Goal: Use online tool/utility: Utilize a website feature to perform a specific function

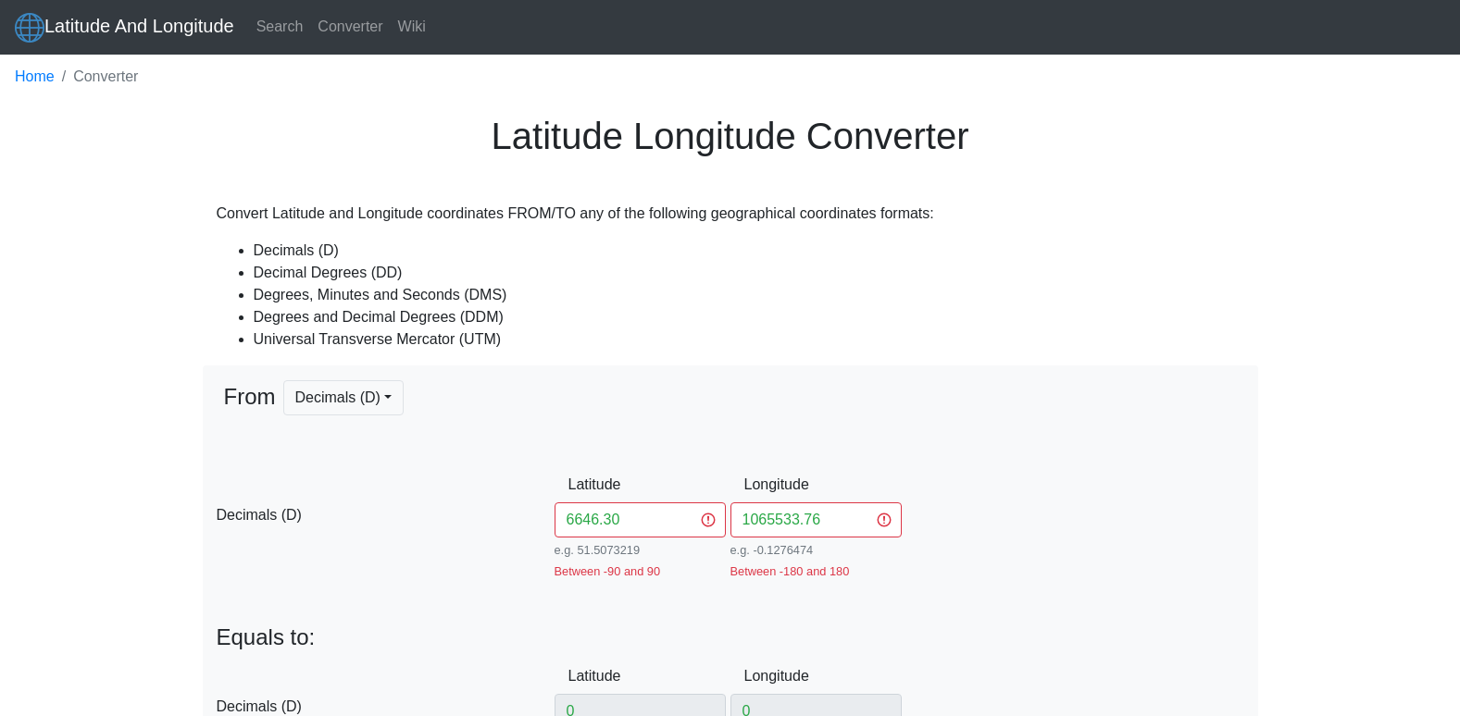
scroll to position [280, 0]
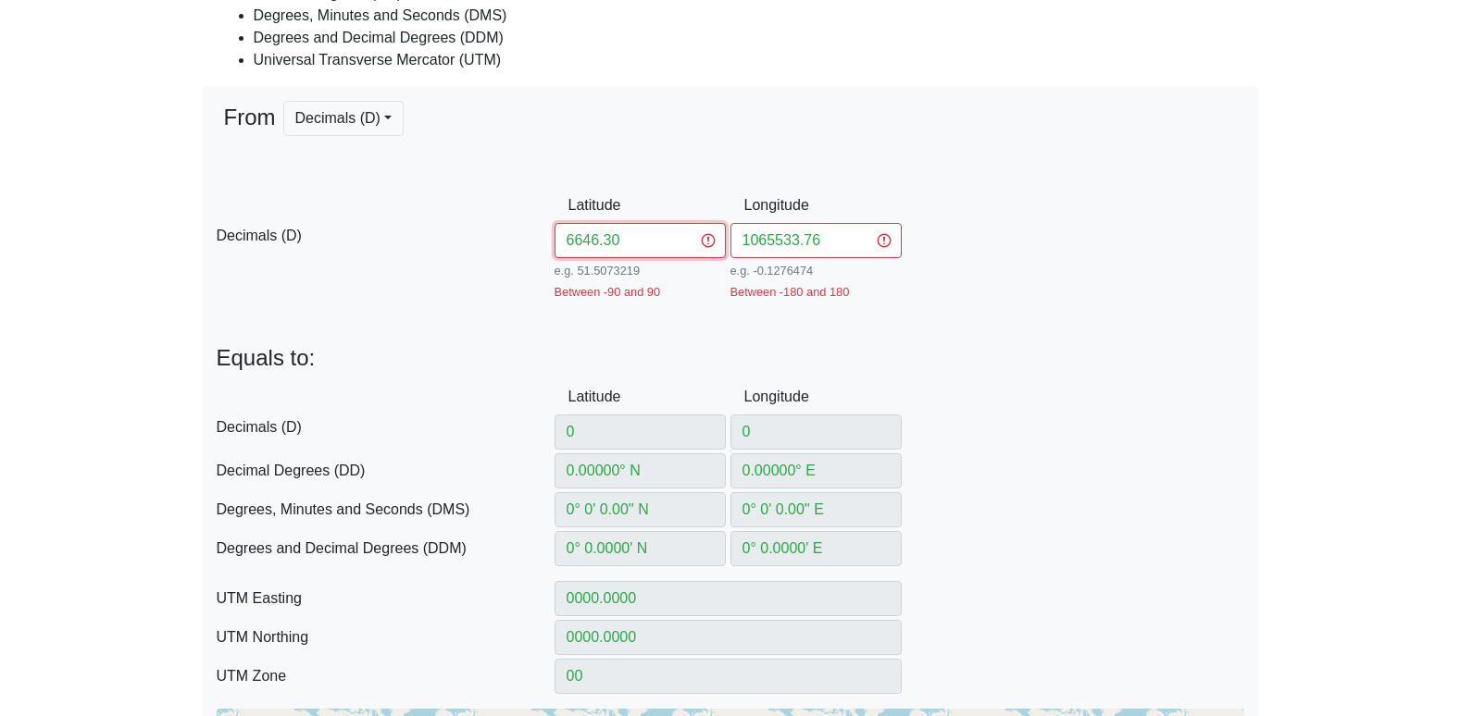
drag, startPoint x: 662, startPoint y: 249, endPoint x: 516, endPoint y: 256, distance: 146.4
click at [516, 256] on div "D Decimals (D) Latitude 6646.30 e.g. 51.5073219 Between -90 and 90 Longitude 10…" at bounding box center [730, 244] width 1055 height 113
paste input "7.6"
drag, startPoint x: 828, startPoint y: 239, endPoint x: 715, endPoint y: 255, distance: 114.9
click at [715, 255] on div "D Decimals (D) Latitude 6647.60 e.g. 51.5073219 Between -90 and 90 Longitude 10…" at bounding box center [730, 244] width 1055 height 113
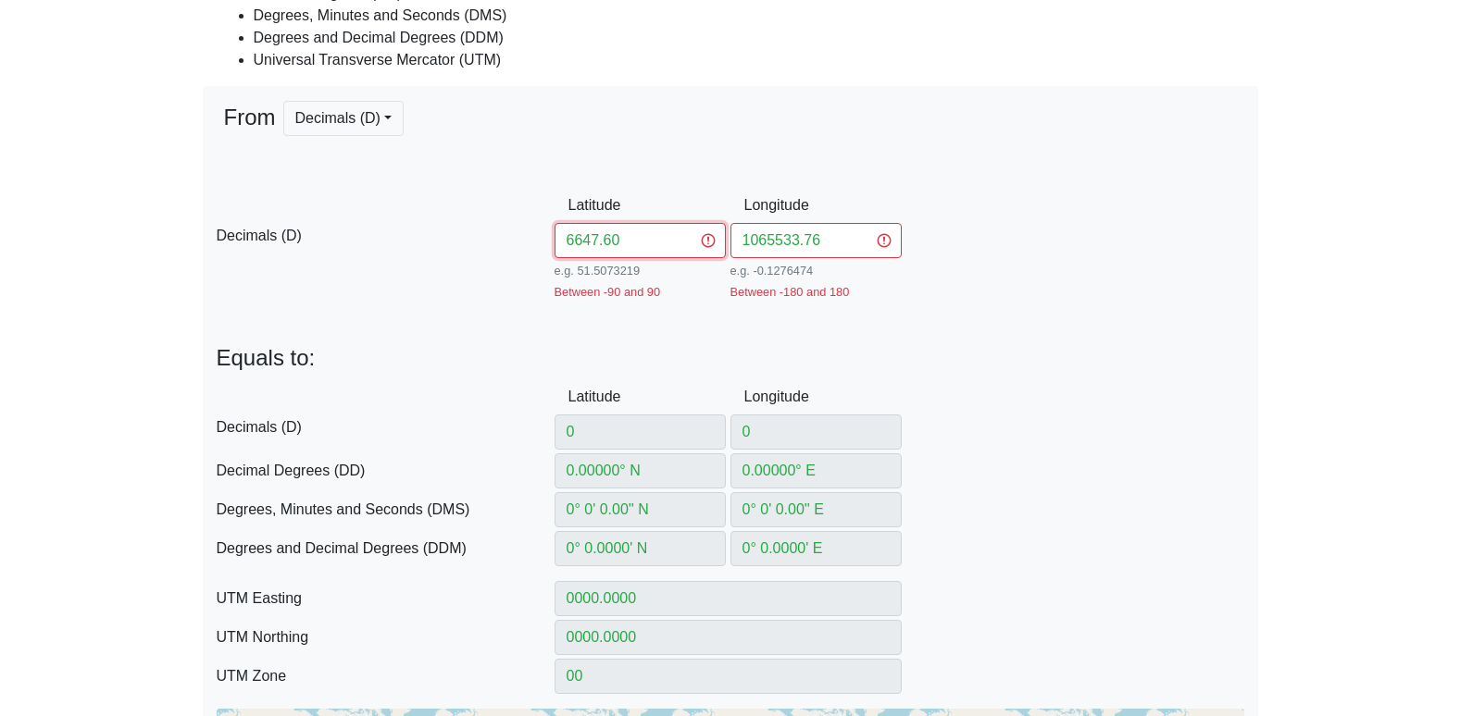
click at [715, 255] on input "6647.60" at bounding box center [639, 240] width 171 height 35
paste input "106553510"
type input "6647.60106553510"
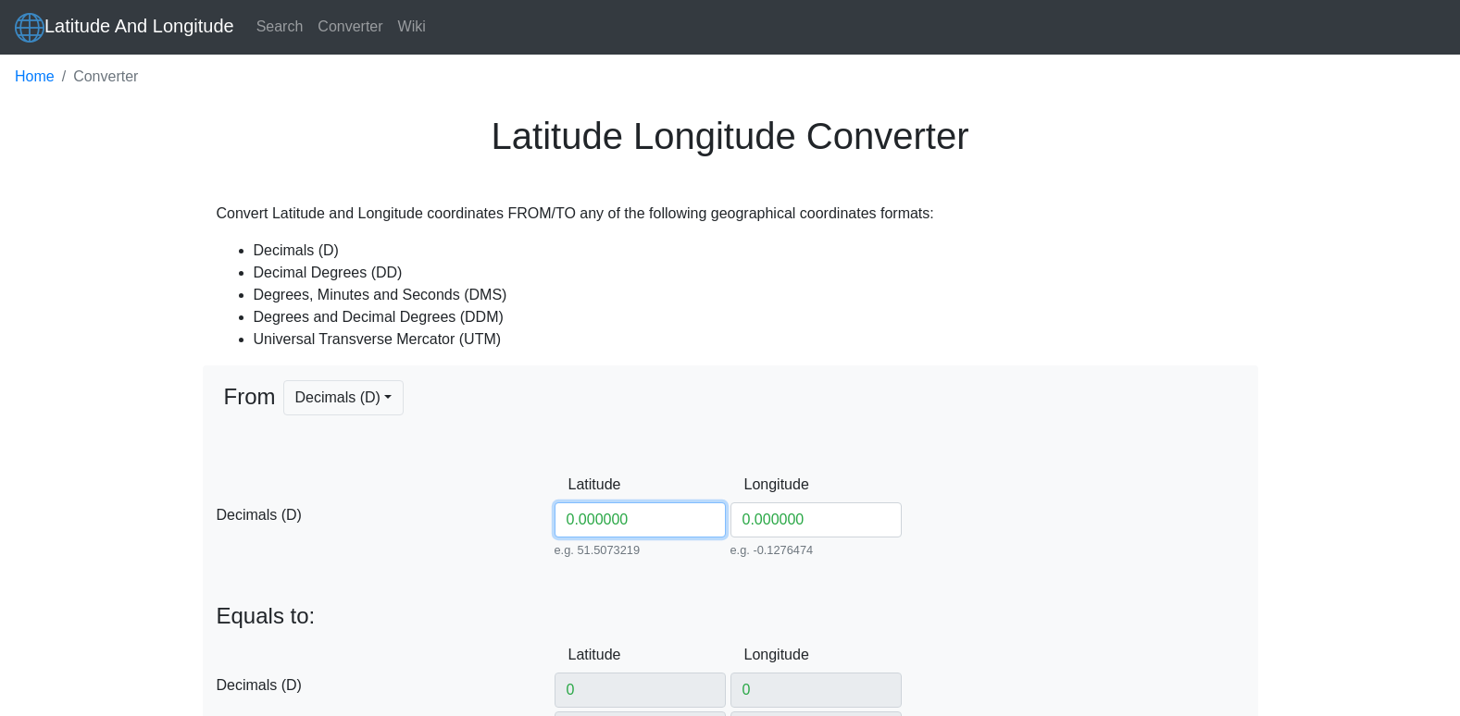
paste input "664760"
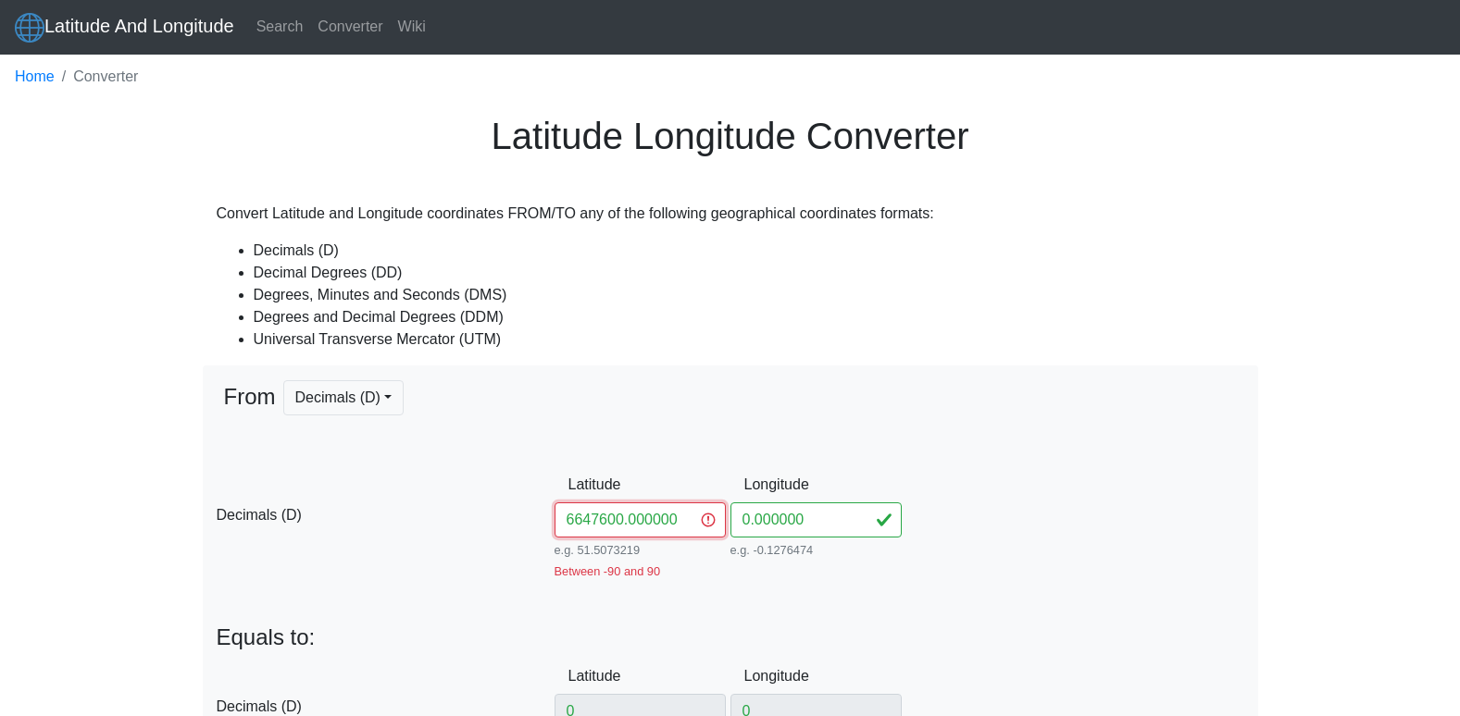
drag, startPoint x: 613, startPoint y: 520, endPoint x: 696, endPoint y: 545, distance: 87.0
click at [696, 545] on div "Latitude 6647600.000000 e.g. 51.5073219 Between -90 and 90" at bounding box center [642, 523] width 176 height 113
type input "664760"
drag, startPoint x: 826, startPoint y: 529, endPoint x: 687, endPoint y: 521, distance: 139.1
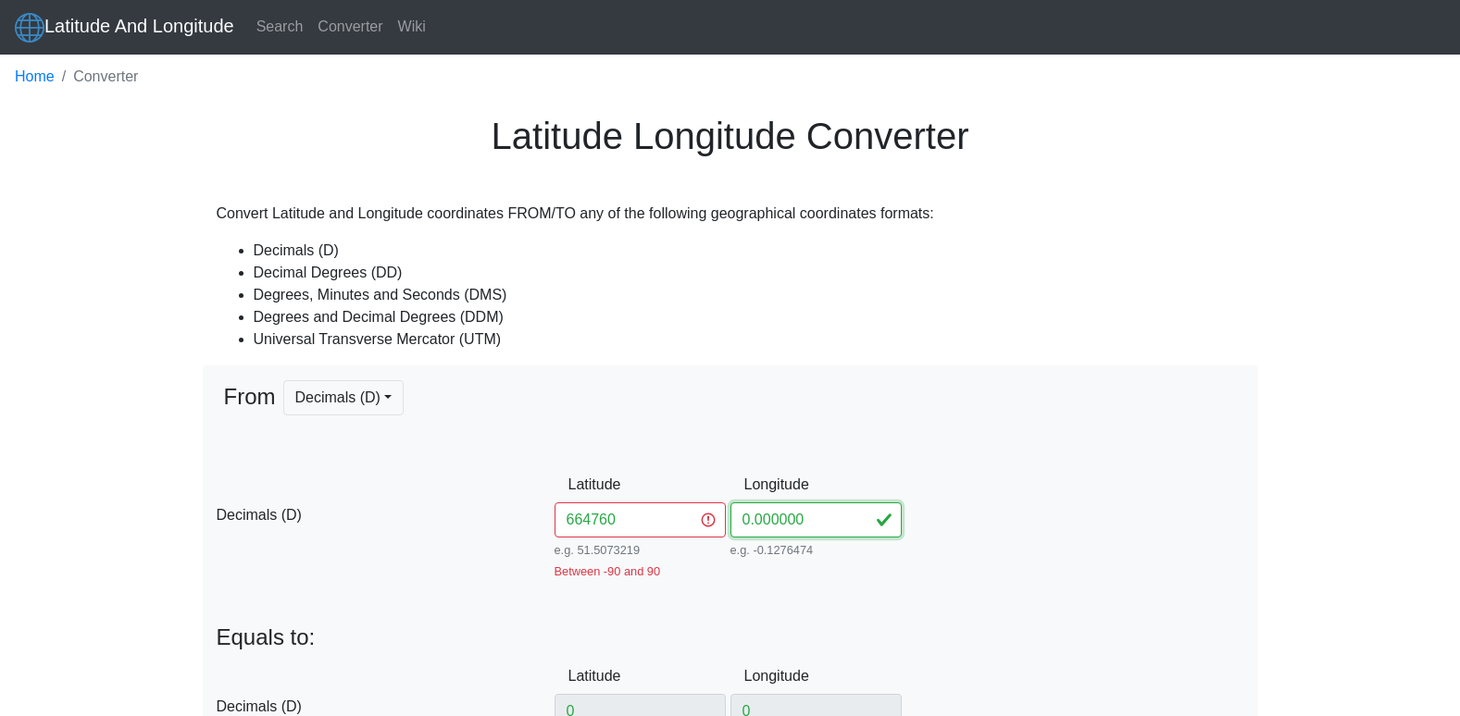
click at [687, 521] on div "D Decimals (D) Latitude 664760 e.g. 51.5073219 Between -90 and 90 Longitude 0.0…" at bounding box center [730, 523] width 1055 height 113
paste input "1065535.10"
type input "01065535.1"
click at [1016, 501] on div "D Decimals (D) Latitude 664760 e.g. 51.5073219 Between -90 and 90 Longitude 010…" at bounding box center [730, 523] width 1055 height 113
drag, startPoint x: 632, startPoint y: 522, endPoint x: 543, endPoint y: 526, distance: 88.9
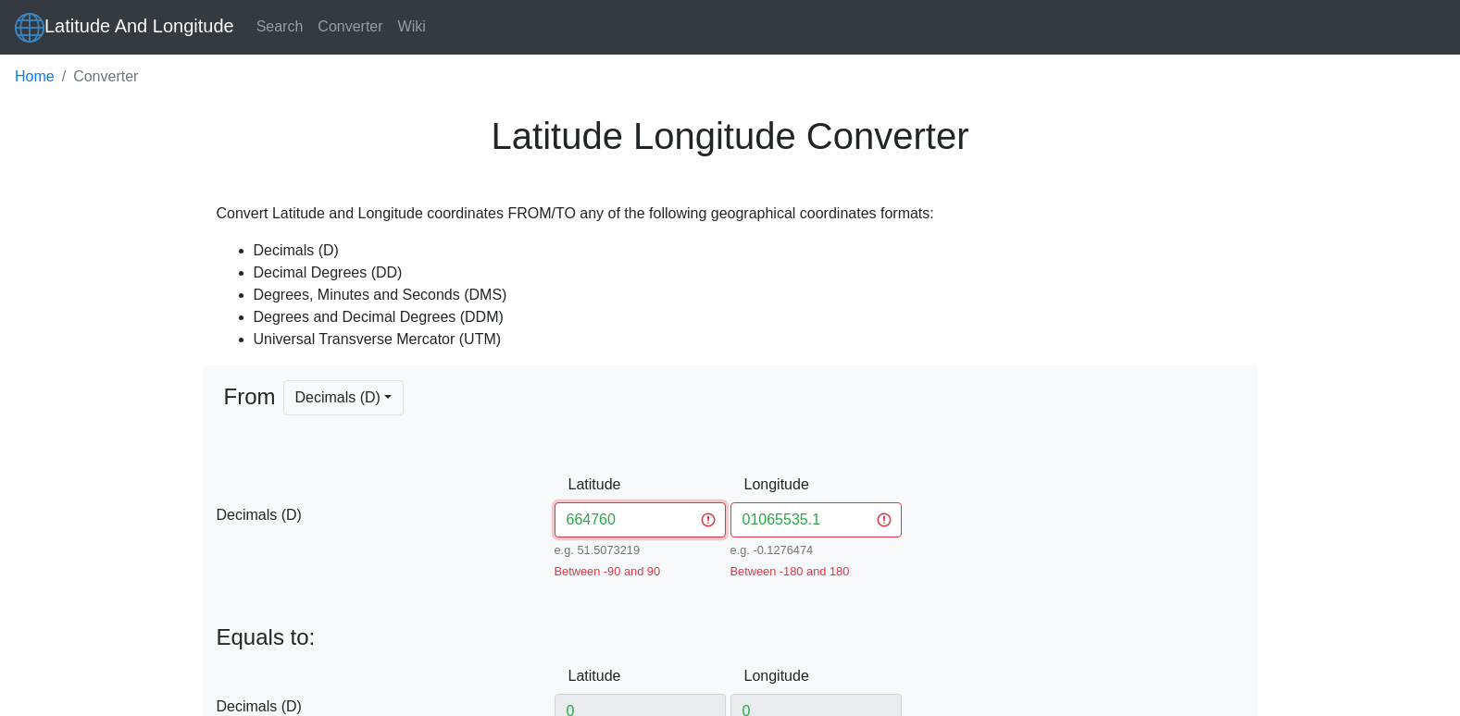
click at [543, 526] on div "D Decimals (D) Latitude 664760 e.g. 51.5073219 Between -90 and 90 Longitude 010…" at bounding box center [730, 523] width 1055 height 113
click at [543, 526] on span "Decimals (D)" at bounding box center [386, 516] width 338 height 22
drag, startPoint x: 668, startPoint y: 529, endPoint x: 468, endPoint y: 515, distance: 200.5
click at [468, 515] on div "D Decimals (D) Latitude 664760 e.g. 51.5073219 Between -90 and 90 Longitude 010…" at bounding box center [730, 523] width 1055 height 113
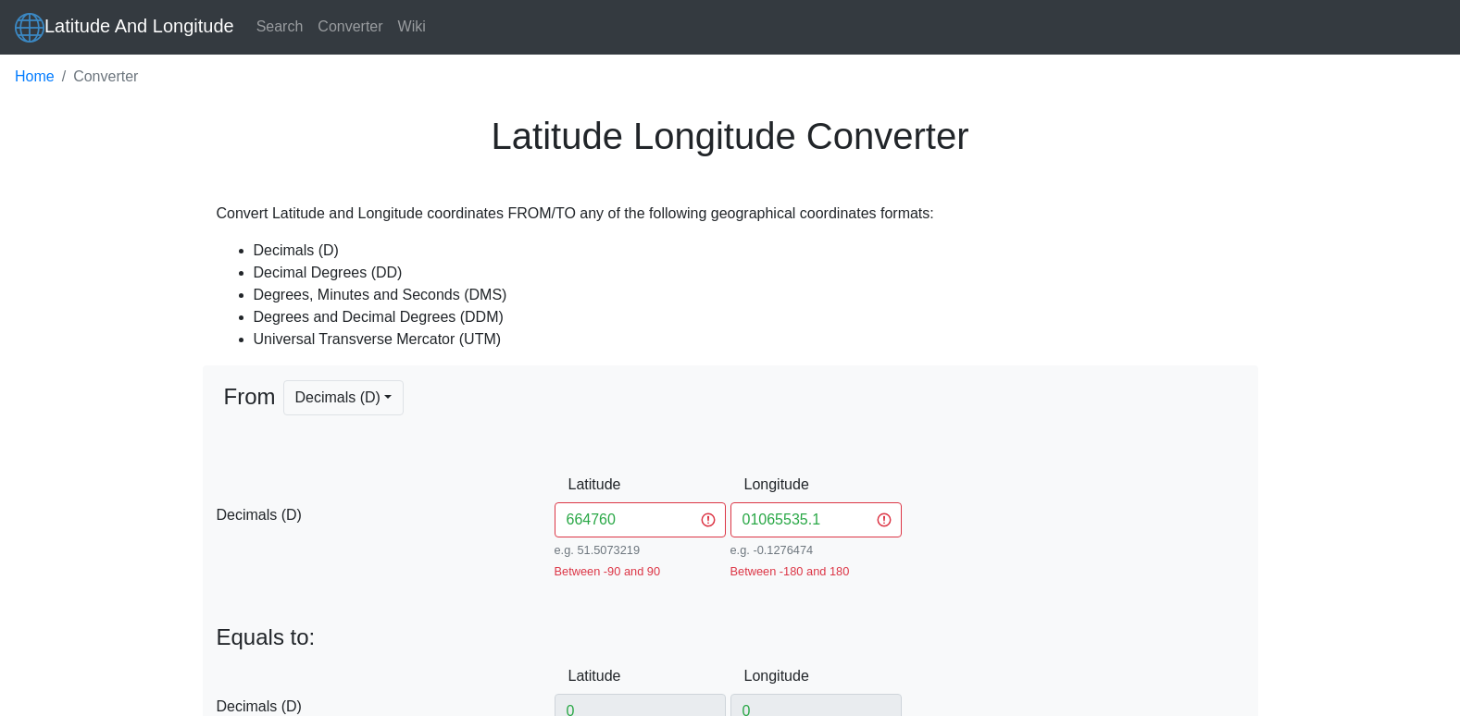
click at [468, 515] on span "Decimals (D)" at bounding box center [386, 516] width 338 height 22
drag, startPoint x: 617, startPoint y: 526, endPoint x: 550, endPoint y: 525, distance: 67.6
click at [550, 525] on div "D Decimals (D) Latitude 664760 e.g. 51.5073219 Between -90 and 90 Longitude 010…" at bounding box center [730, 523] width 1055 height 113
paste input "6646.30"
type input "06646.30"
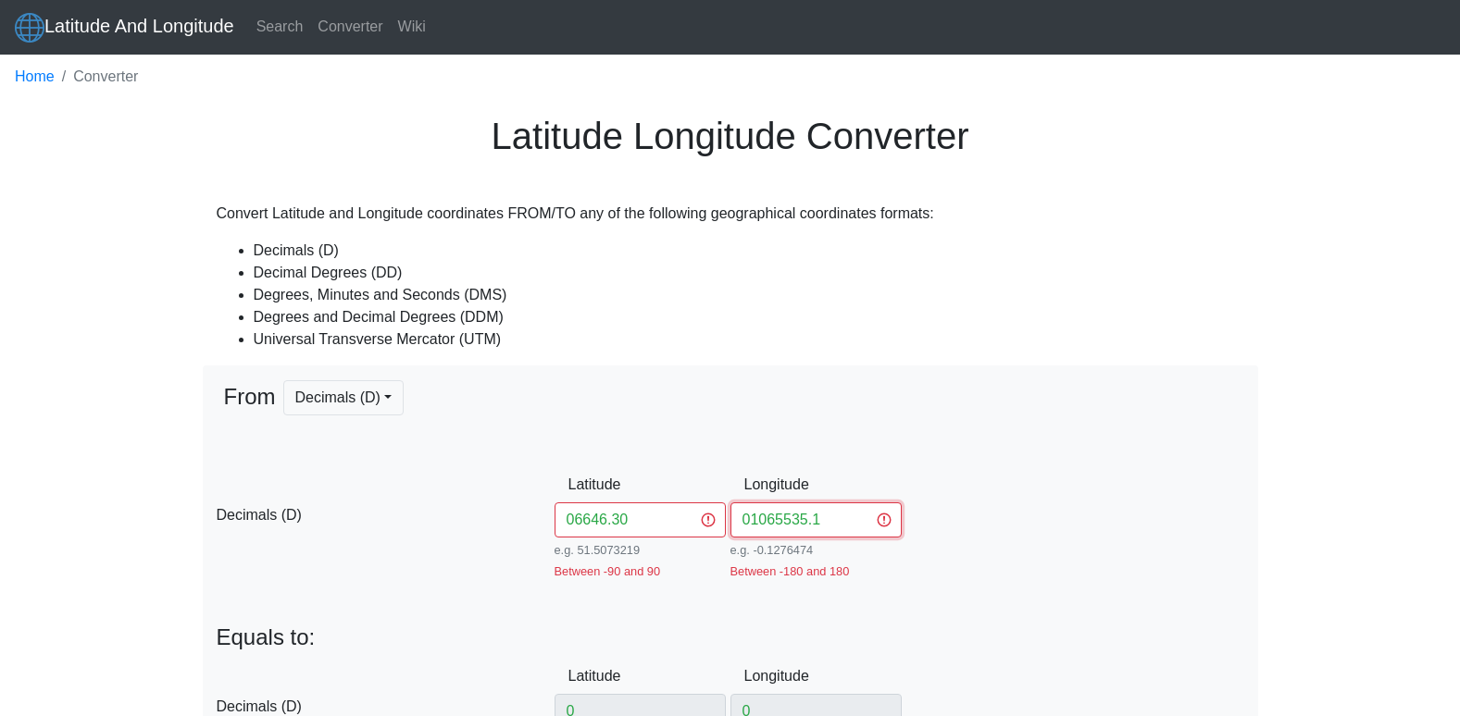
drag, startPoint x: 819, startPoint y: 522, endPoint x: 729, endPoint y: 526, distance: 89.9
click at [730, 526] on input "01065535.1" at bounding box center [815, 520] width 171 height 35
paste input "1065533.76"
type input "01065533.76"
drag, startPoint x: 654, startPoint y: 517, endPoint x: 530, endPoint y: 517, distance: 123.1
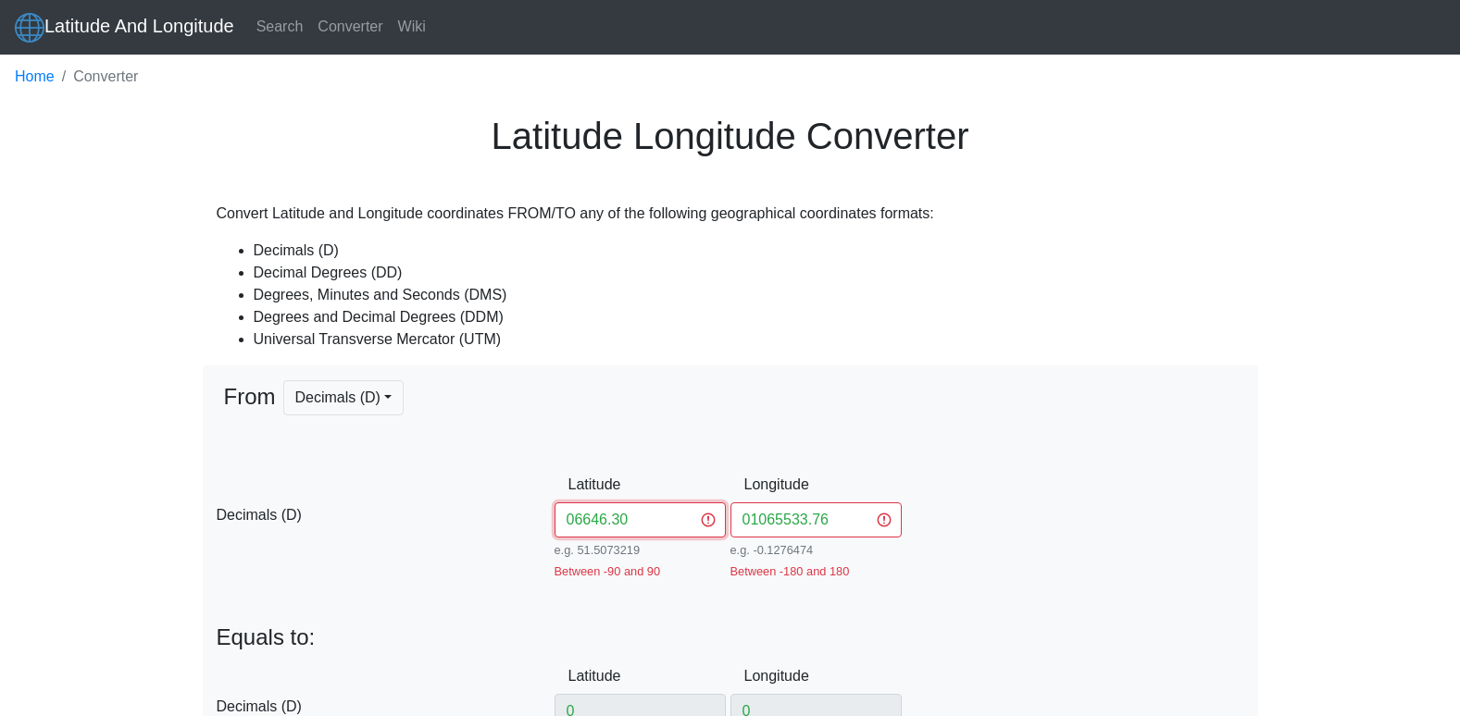
click at [530, 517] on div "D Decimals (D) Latitude 06646.30 e.g. 51.5073219 Between -90 and 90 Longitude 0…" at bounding box center [730, 523] width 1055 height 113
paste input "6649.12"
type input "6649.12"
drag, startPoint x: 835, startPoint y: 516, endPoint x: 728, endPoint y: 511, distance: 107.5
click at [728, 511] on div "D Decimals (D) Latitude 6649.12 e.g. 51.5073219 Between -90 and 90 Longitude 01…" at bounding box center [730, 523] width 1055 height 113
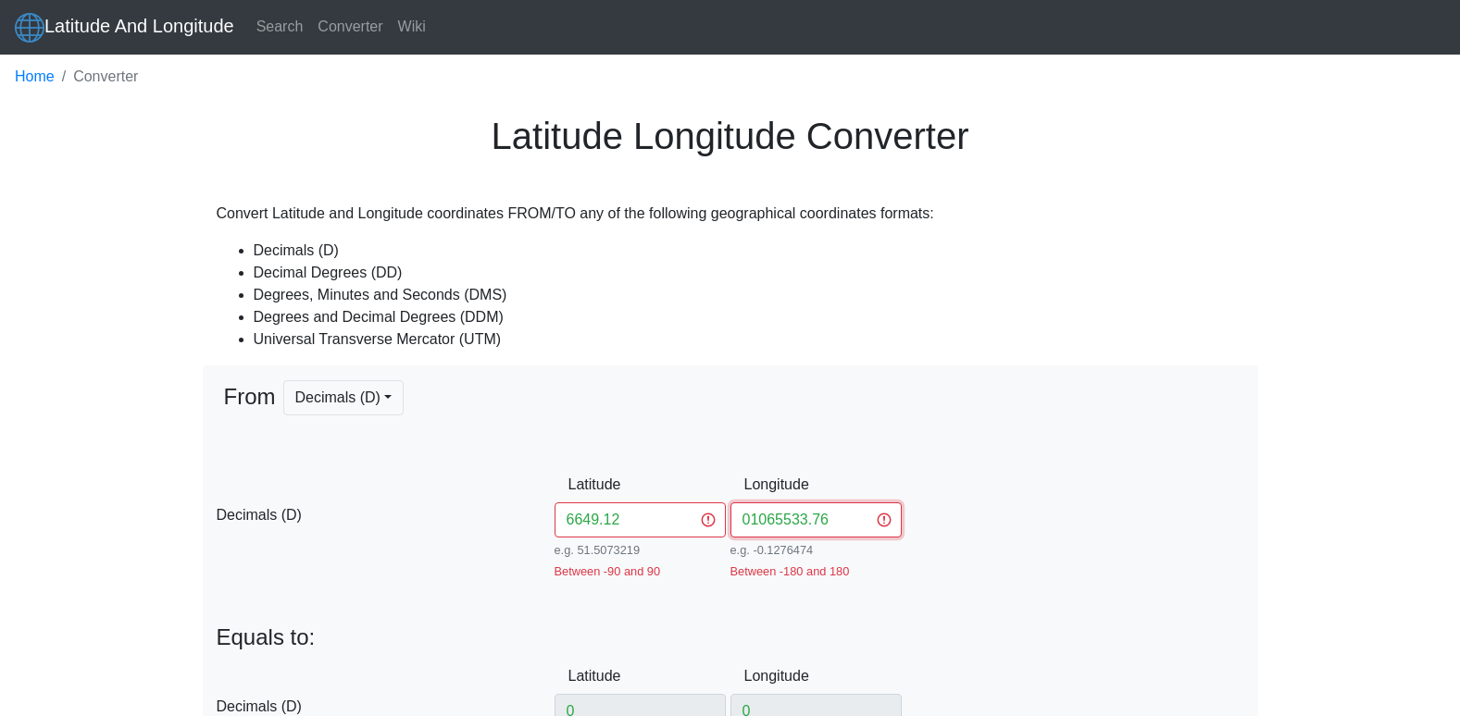
paste input "1065535.00"
type input "1065535.00"
